Goal: Check status

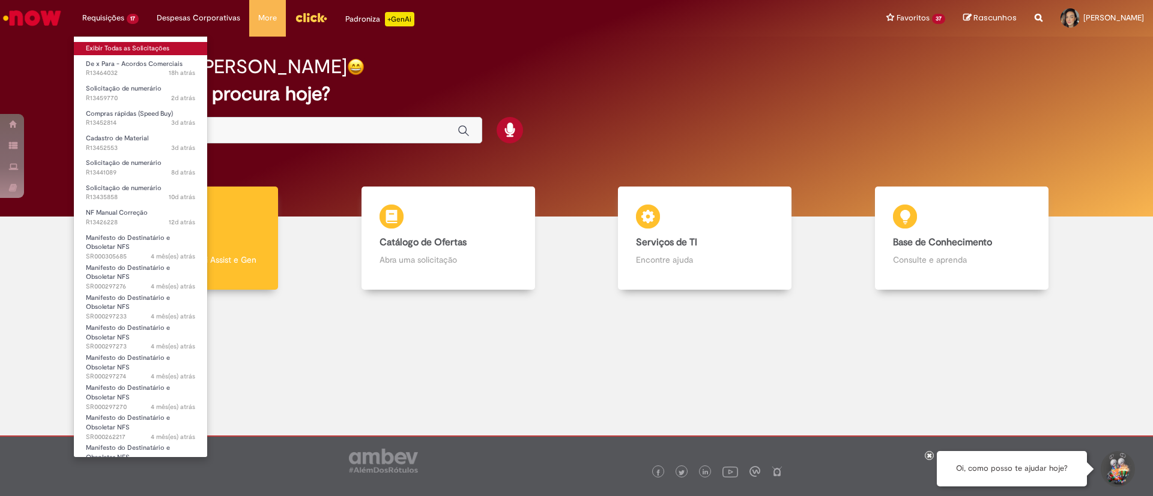
click at [115, 46] on link "Exibir Todas as Solicitações" at bounding box center [140, 48] width 133 height 13
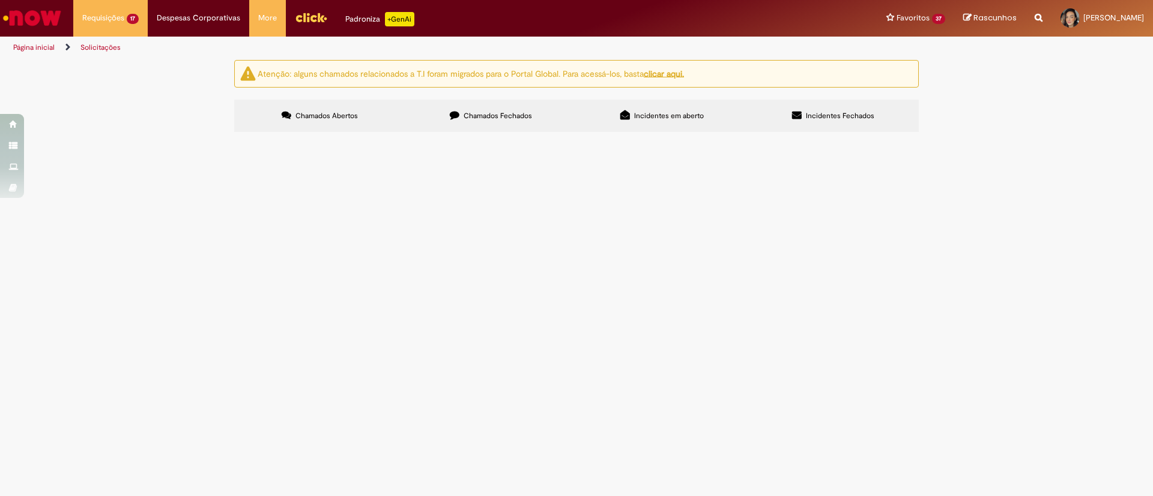
click at [0, 0] on span "segue ok do kam nacional" at bounding box center [0, 0] width 0 height 0
click at [0, 0] on span "R13464032" at bounding box center [0, 0] width 0 height 0
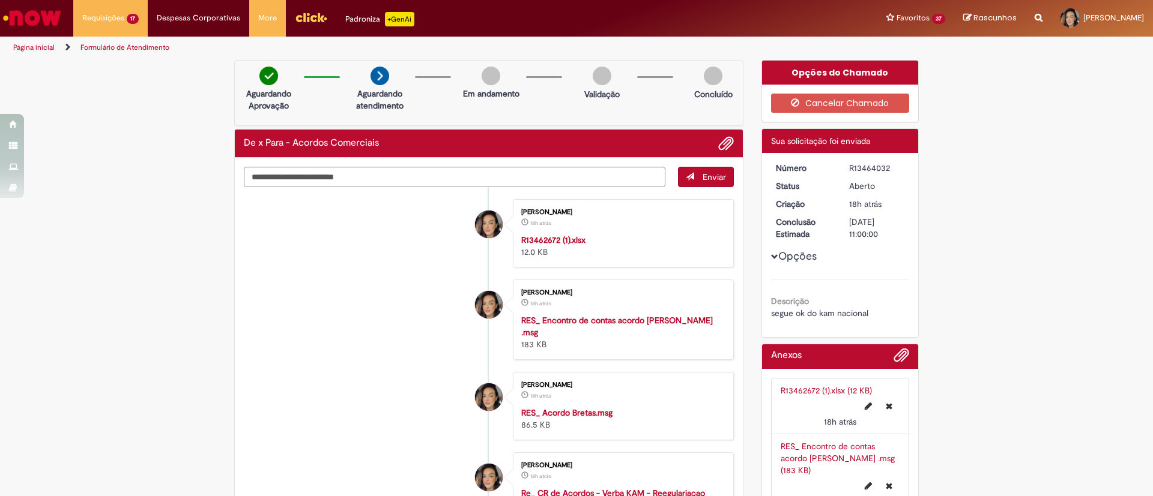
click at [849, 165] on div "R13464032" at bounding box center [877, 168] width 56 height 12
copy div "R13464032"
click at [975, 224] on div "Verificar Código de Barras Aguardando Aprovação Aguardando atendimento Em andam…" at bounding box center [576, 369] width 1153 height 618
